Goal: Task Accomplishment & Management: Manage account settings

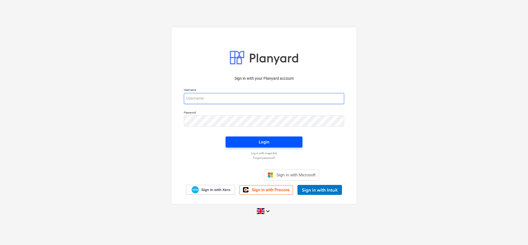
type input "[PERSON_NAME][EMAIL_ADDRESS][DOMAIN_NAME]"
click at [260, 142] on div "Login" at bounding box center [264, 141] width 11 height 7
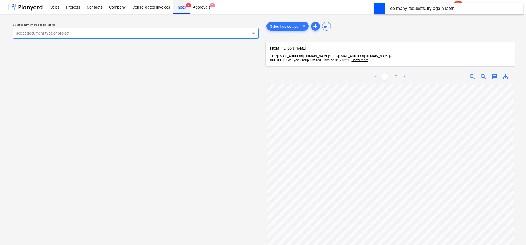
click at [181, 3] on div "Inbox 4" at bounding box center [181, 7] width 16 height 14
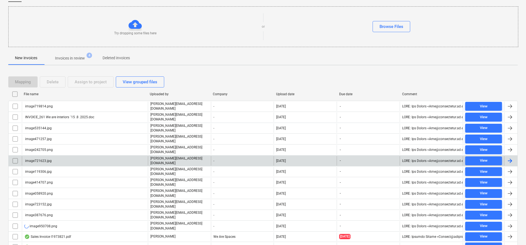
scroll to position [113, 0]
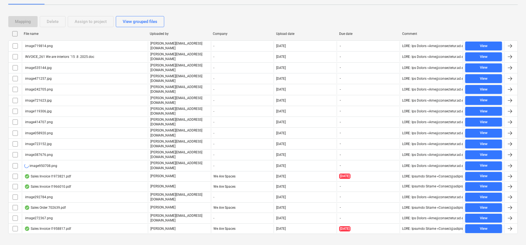
click at [15, 35] on input "checkbox" at bounding box center [15, 33] width 9 height 9
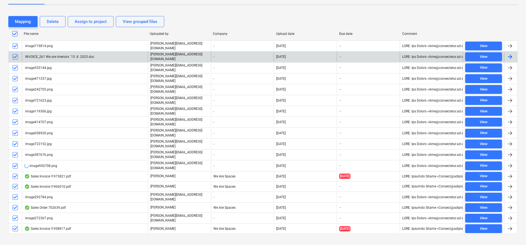
click at [16, 56] on input "checkbox" at bounding box center [15, 56] width 9 height 9
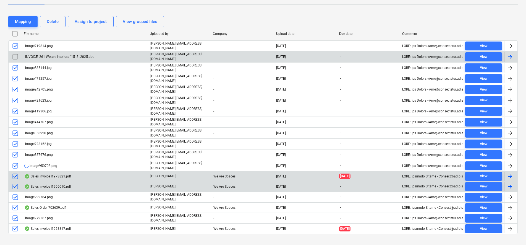
click at [16, 182] on input "checkbox" at bounding box center [15, 186] width 9 height 9
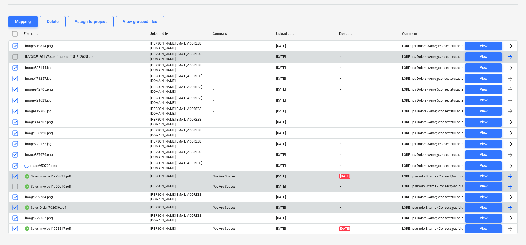
click at [17, 203] on input "checkbox" at bounding box center [15, 207] width 9 height 9
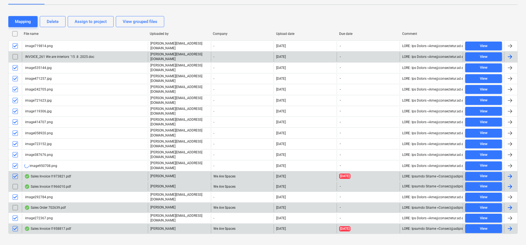
click at [15, 224] on input "checkbox" at bounding box center [15, 228] width 9 height 9
click at [14, 172] on input "checkbox" at bounding box center [15, 176] width 9 height 9
click at [51, 22] on div "Delete" at bounding box center [53, 21] width 12 height 7
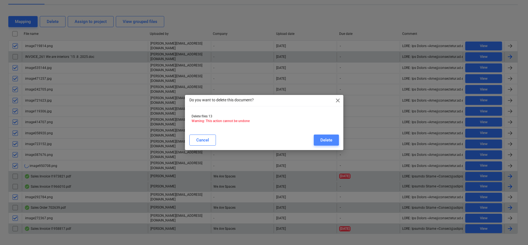
click at [319, 136] on button "Delete" at bounding box center [326, 139] width 25 height 11
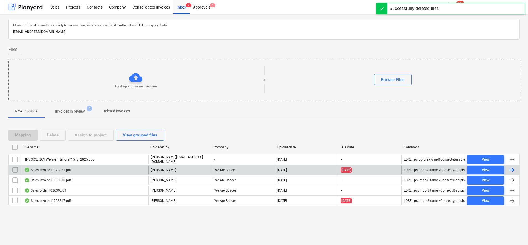
click at [86, 115] on span "Invoices in review 4" at bounding box center [70, 111] width 52 height 10
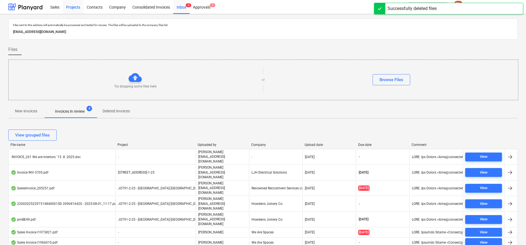
click at [77, 7] on div "Projects" at bounding box center [73, 7] width 21 height 14
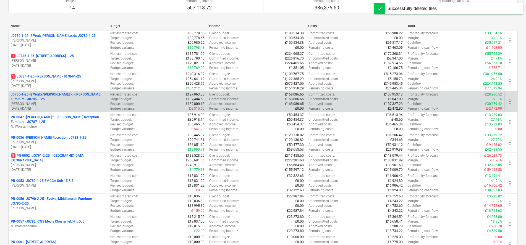
scroll to position [69, 0]
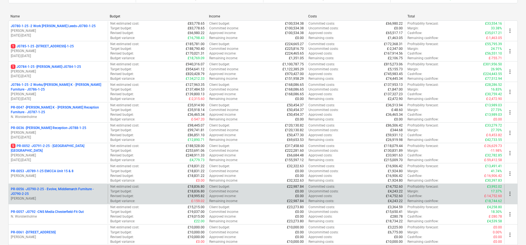
click at [76, 190] on p "PR-0056 - JO790-2-25 - Evolve, Middlemarch Furniture - JO790-2-25" at bounding box center [58, 191] width 95 height 9
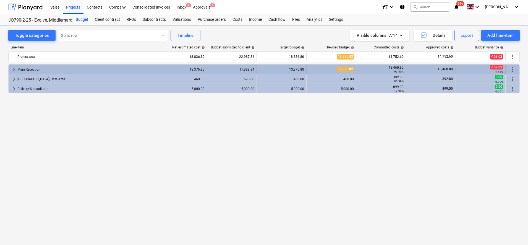
click at [37, 71] on div "Main Reception" at bounding box center [85, 69] width 137 height 9
